Goal: Transaction & Acquisition: Obtain resource

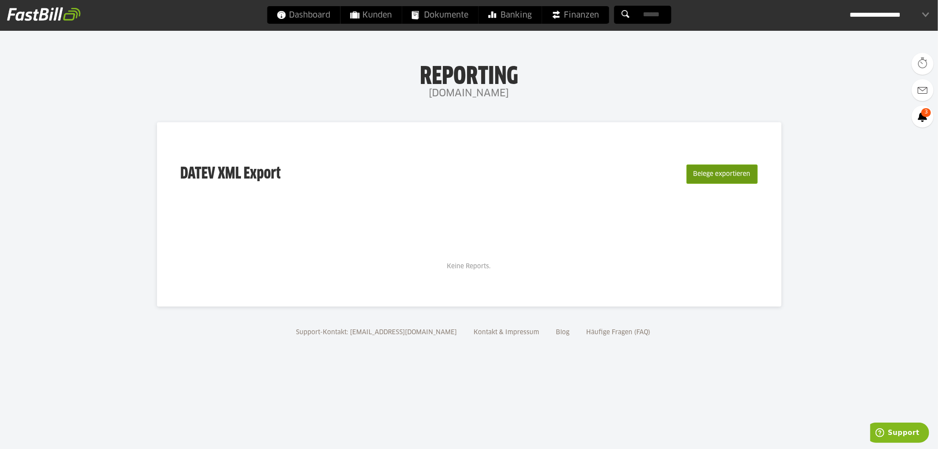
click at [716, 169] on button "Belege exportieren" at bounding box center [721, 173] width 71 height 19
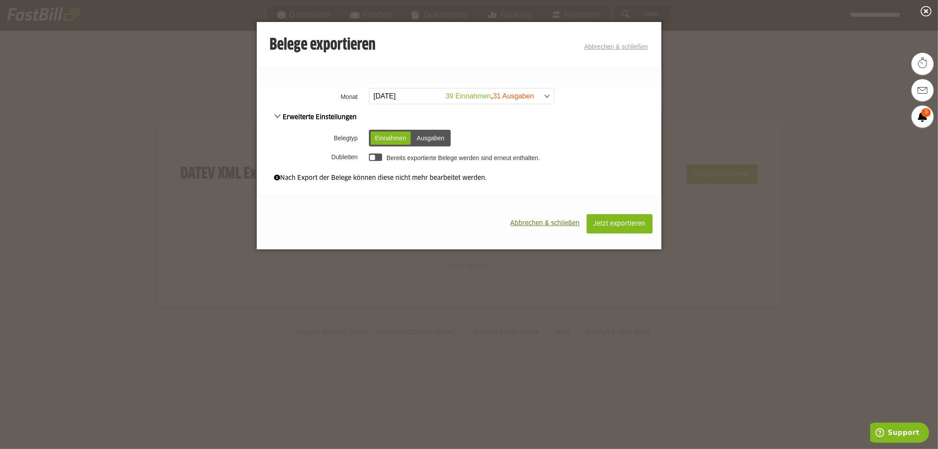
click at [407, 96] on span at bounding box center [457, 96] width 185 height 16
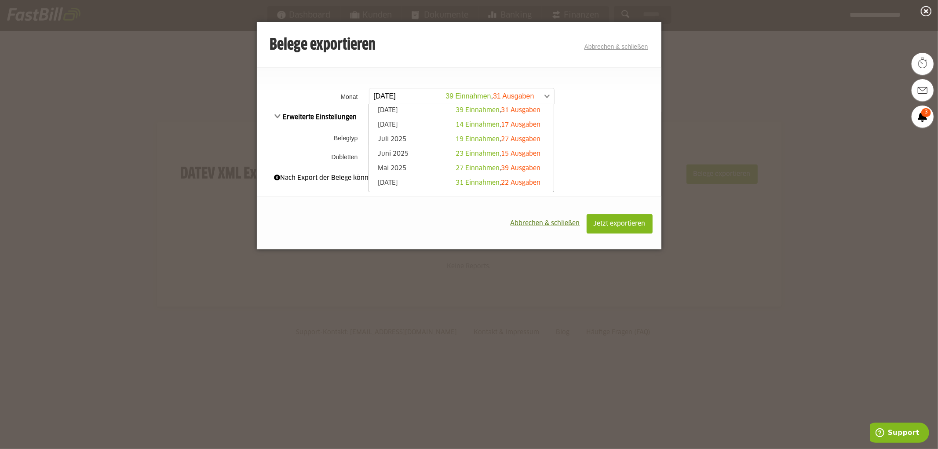
click at [407, 120] on li "August 2025 14 Einnahmen , 17 Ausgaben" at bounding box center [461, 125] width 185 height 15
click at [398, 121] on link "August 2025 14 Einnahmen , 17 Ausgaben" at bounding box center [461, 125] width 176 height 10
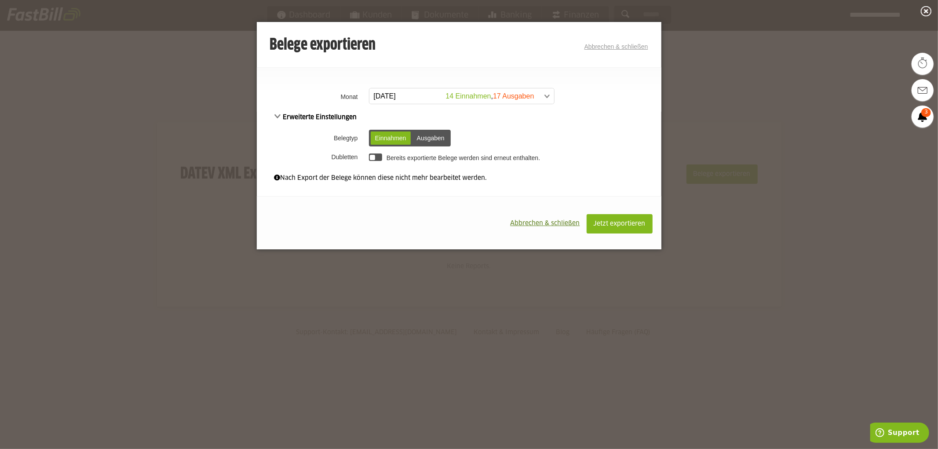
click at [427, 136] on div "Ausgaben" at bounding box center [431, 137] width 37 height 13
click at [379, 156] on div at bounding box center [376, 156] width 14 height 7
click at [371, 156] on div at bounding box center [376, 156] width 14 height 7
click at [608, 225] on span "Jetzt exportieren" at bounding box center [620, 224] width 52 height 6
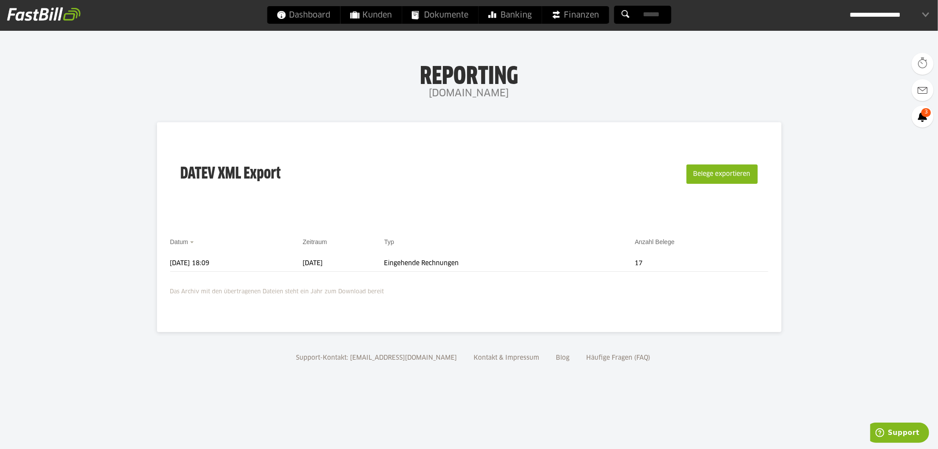
click at [925, 14] on div "**********" at bounding box center [890, 15] width 80 height 18
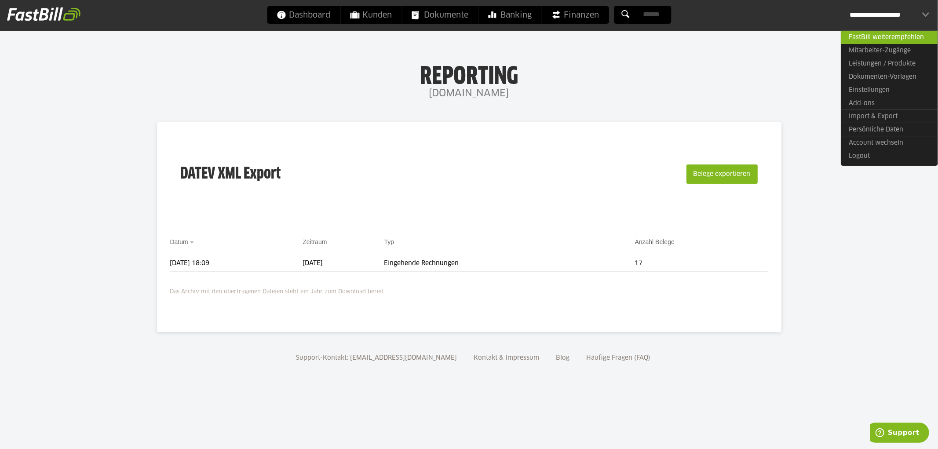
click at [758, 64] on h1 "Reporting" at bounding box center [469, 73] width 762 height 23
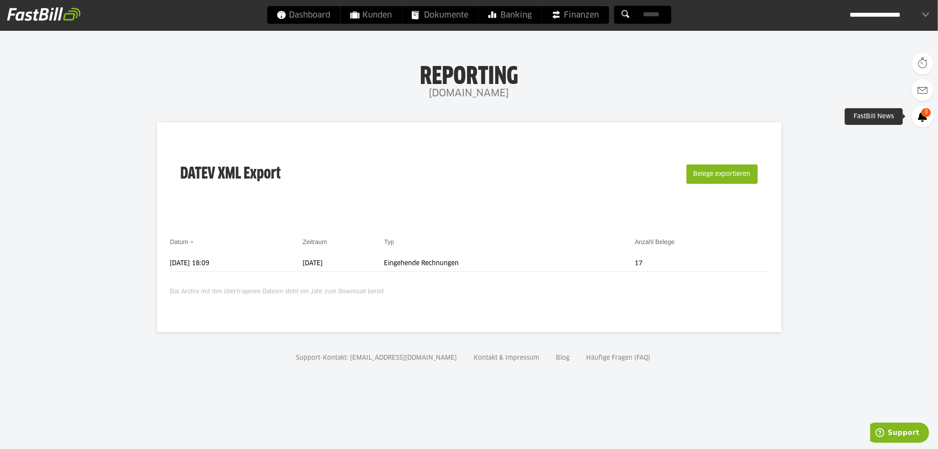
click at [925, 116] on span "3" at bounding box center [926, 112] width 10 height 9
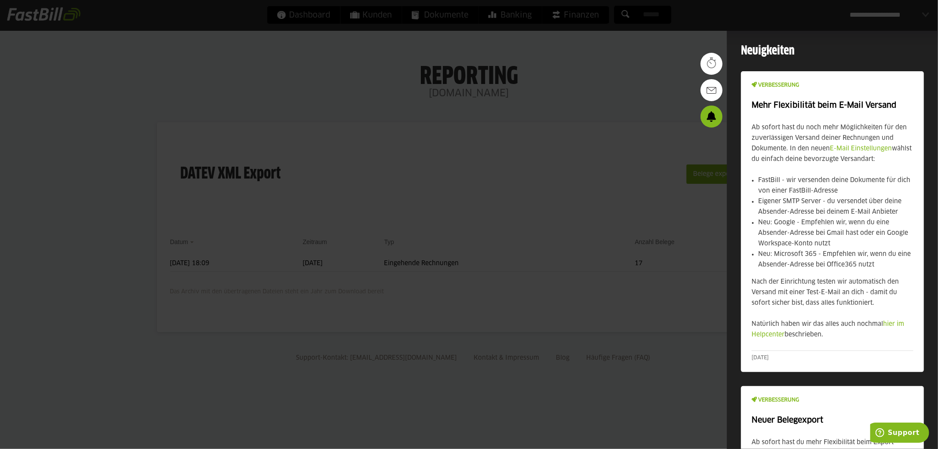
click at [686, 42] on div at bounding box center [469, 224] width 938 height 449
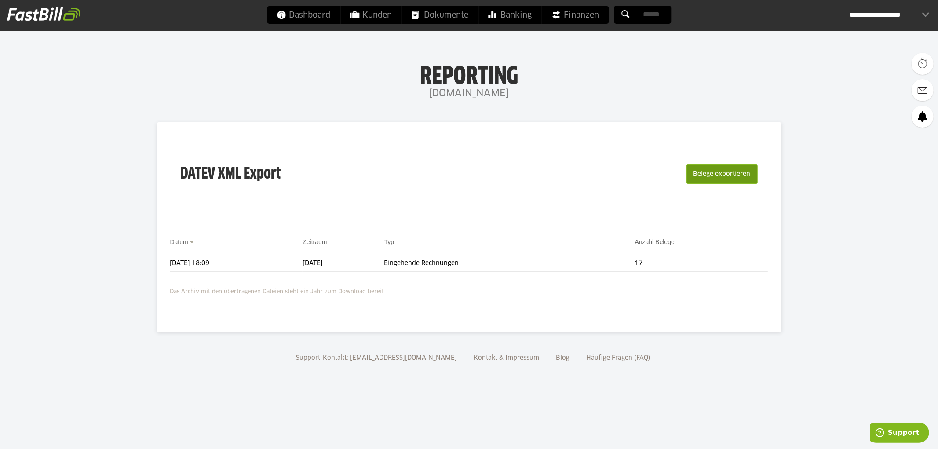
click at [731, 172] on button "Belege exportieren" at bounding box center [721, 173] width 71 height 19
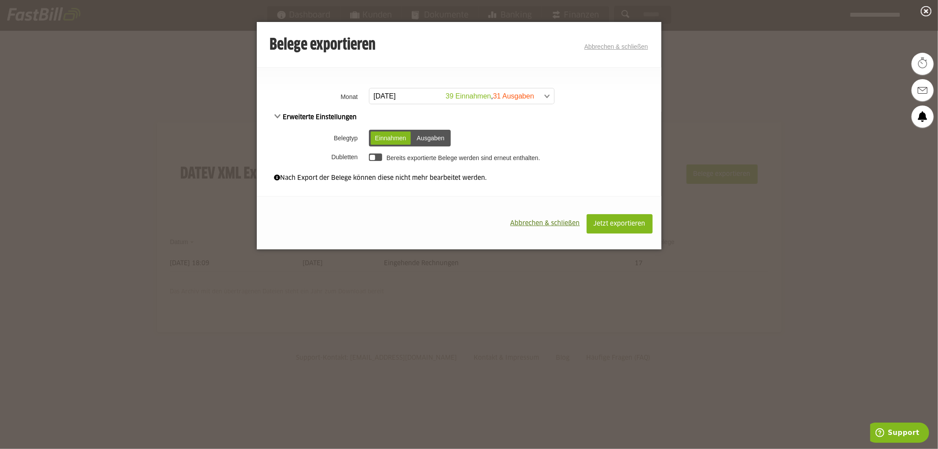
click at [515, 219] on button "Abbrechen & schließen" at bounding box center [545, 223] width 83 height 18
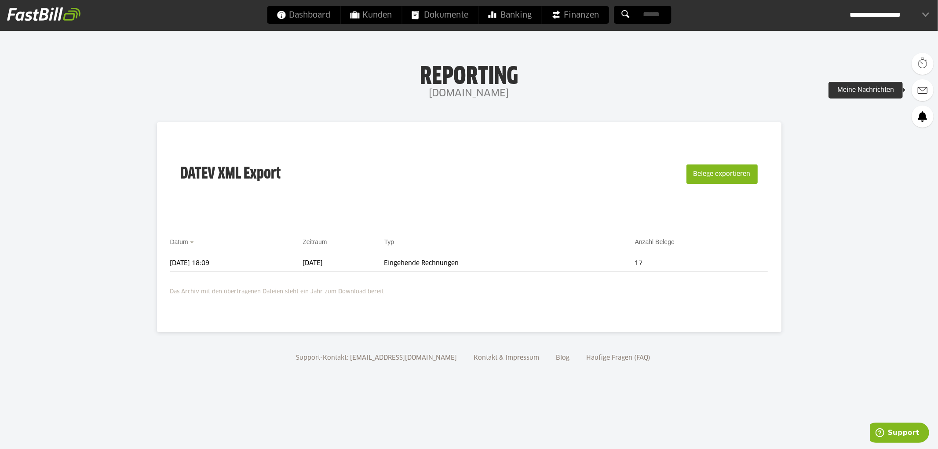
click at [920, 90] on link at bounding box center [923, 90] width 22 height 22
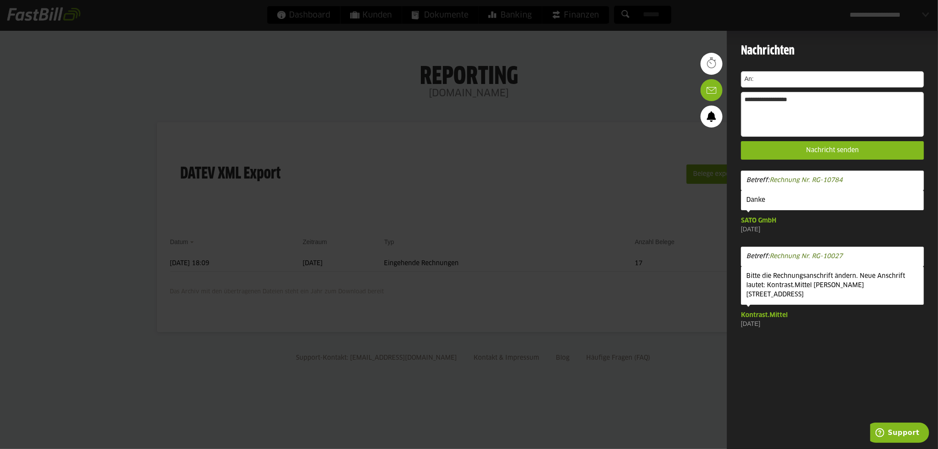
click at [697, 47] on div at bounding box center [469, 224] width 938 height 449
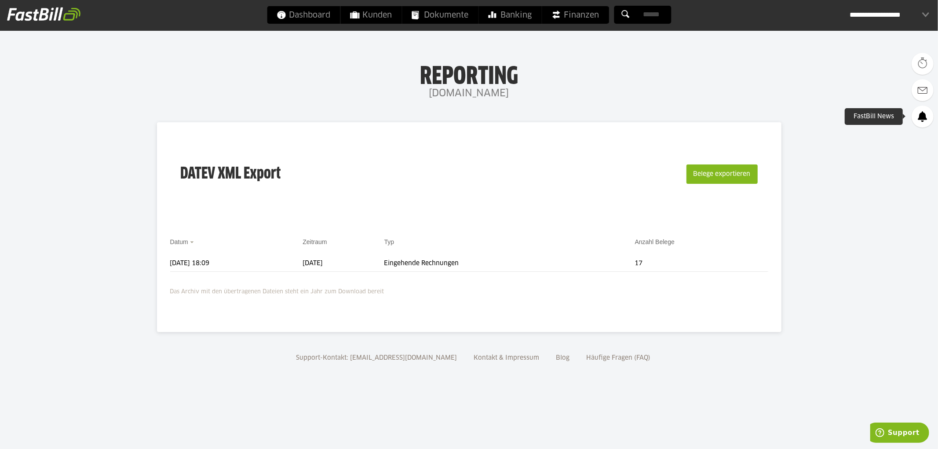
click at [921, 116] on icon at bounding box center [922, 116] width 9 height 11
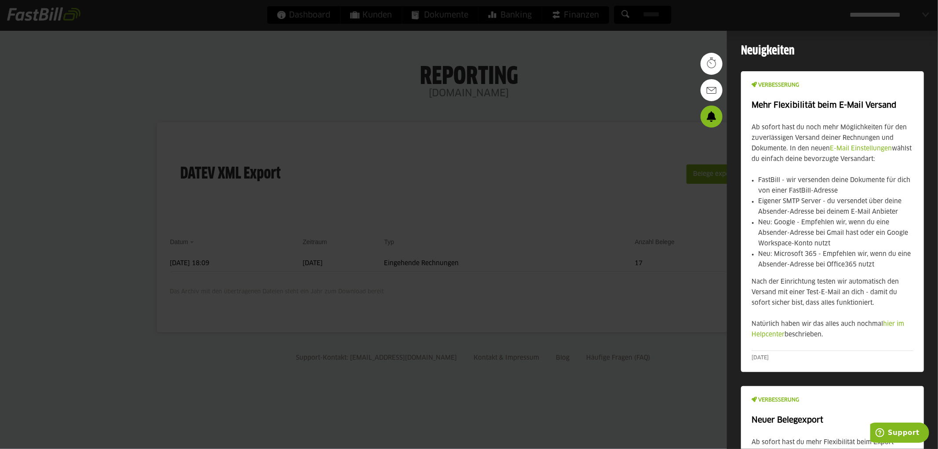
click at [708, 48] on div at bounding box center [469, 224] width 938 height 449
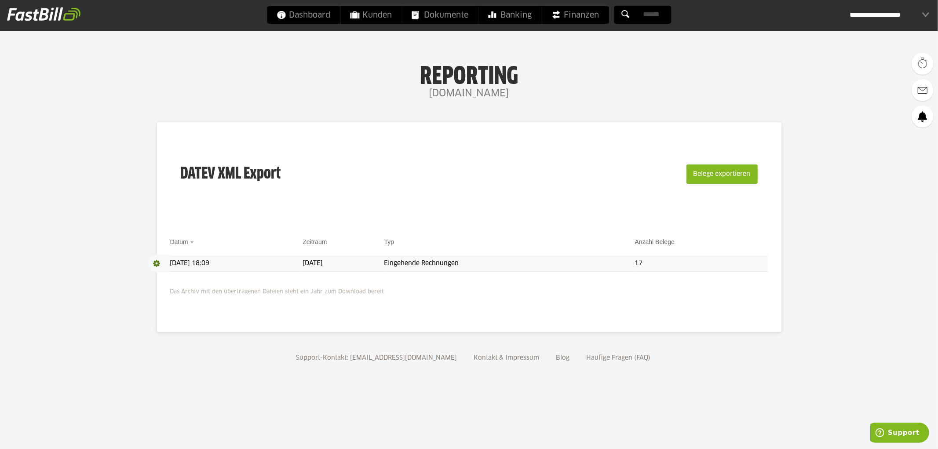
click at [159, 262] on span at bounding box center [159, 264] width 22 height 18
click at [727, 172] on button "Belege exportieren" at bounding box center [721, 173] width 71 height 19
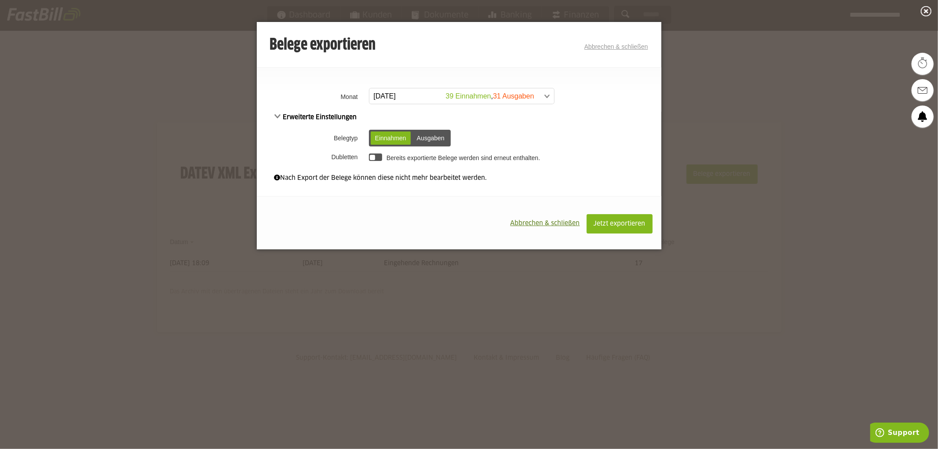
click at [435, 133] on div "Ausgaben" at bounding box center [431, 137] width 37 height 13
click at [613, 223] on span "Jetzt exportieren" at bounding box center [620, 224] width 52 height 6
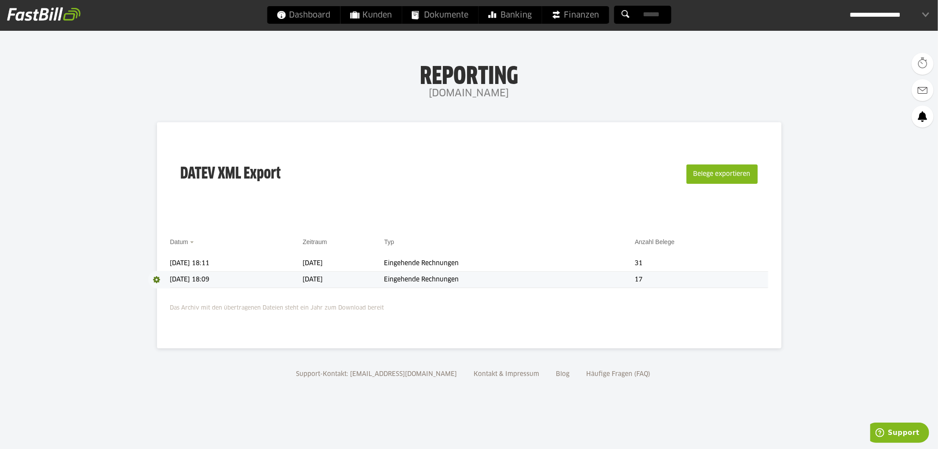
click at [157, 277] on span at bounding box center [159, 280] width 22 height 18
click at [161, 293] on link "Download" at bounding box center [171, 291] width 47 height 10
